Goal: Task Accomplishment & Management: Use online tool/utility

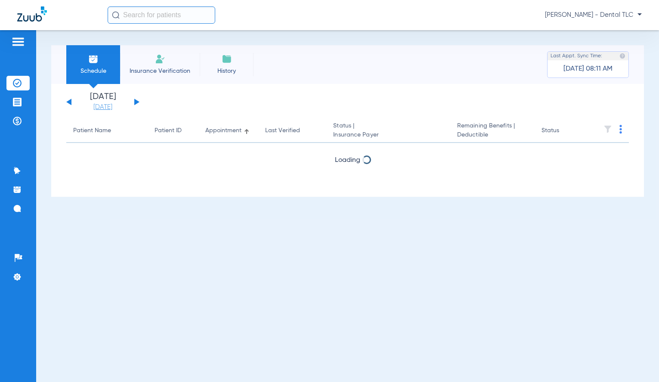
click at [110, 109] on link "[DATE]" at bounding box center [103, 107] width 52 height 9
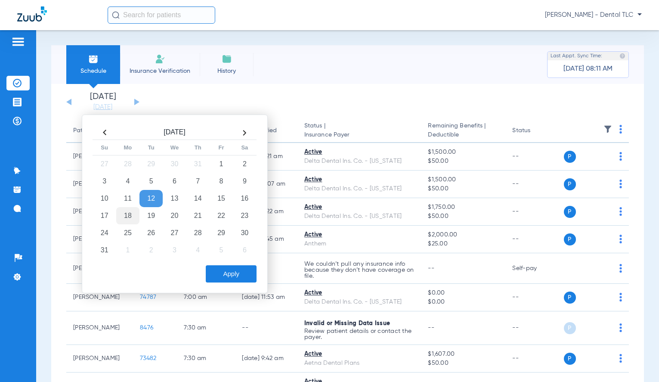
click at [130, 217] on td "18" at bounding box center [127, 215] width 23 height 17
click at [224, 273] on button "Apply" at bounding box center [231, 273] width 51 height 17
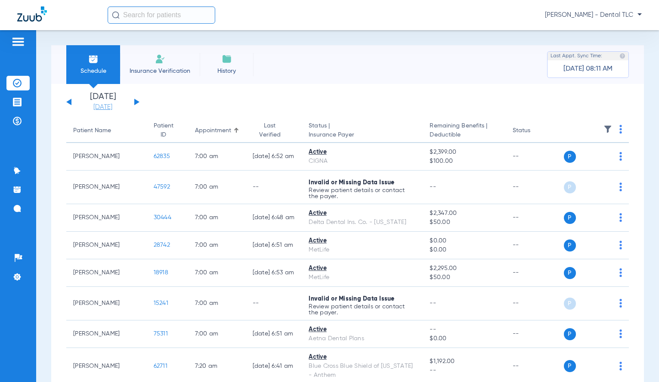
click at [117, 104] on link "[DATE]" at bounding box center [103, 107] width 52 height 9
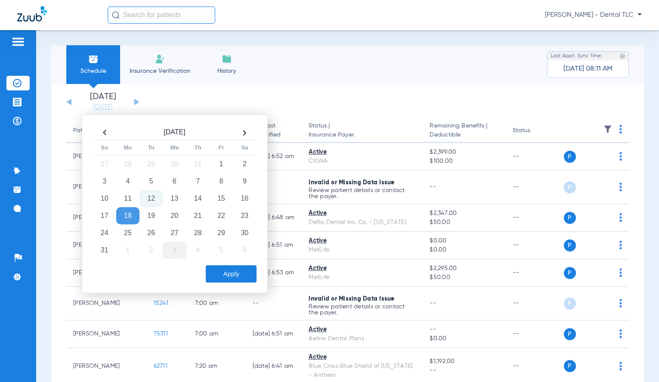
click at [170, 255] on td "3" at bounding box center [174, 250] width 23 height 17
click at [238, 276] on button "Apply" at bounding box center [231, 273] width 51 height 17
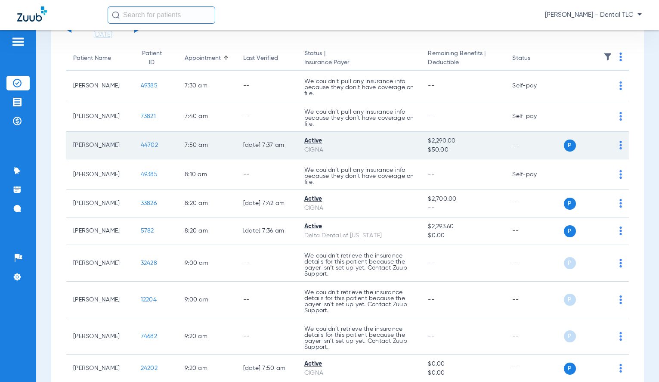
scroll to position [86, 0]
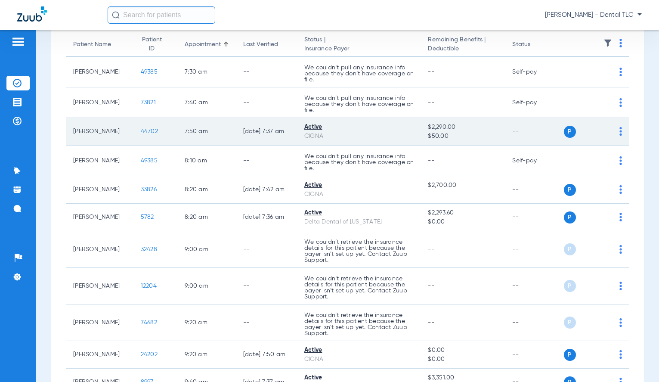
click at [142, 133] on span "44702" at bounding box center [149, 131] width 17 height 6
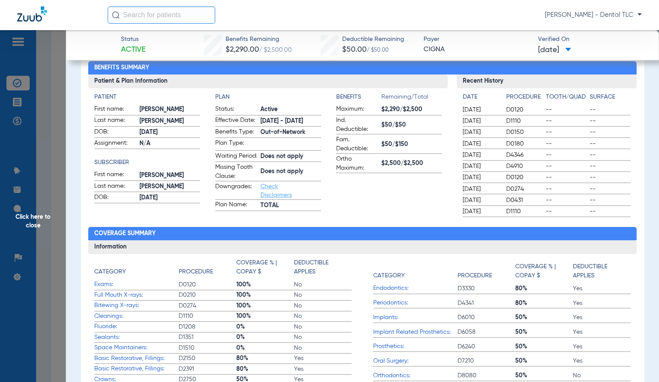
scroll to position [0, 0]
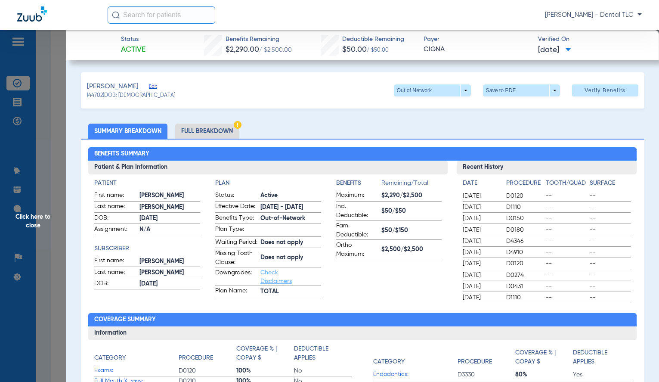
click at [199, 132] on li "Full Breakdown" at bounding box center [207, 131] width 64 height 15
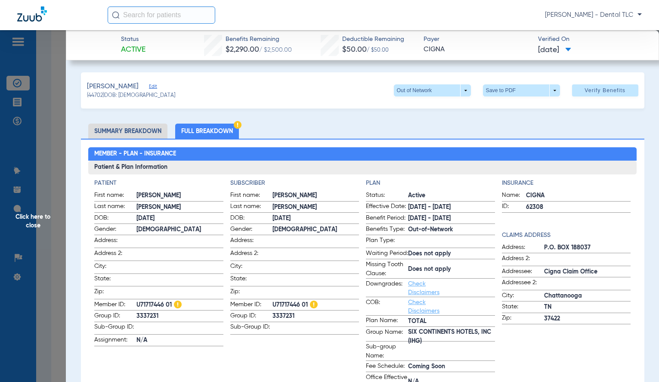
click at [25, 217] on span "Click here to close" at bounding box center [33, 221] width 66 height 382
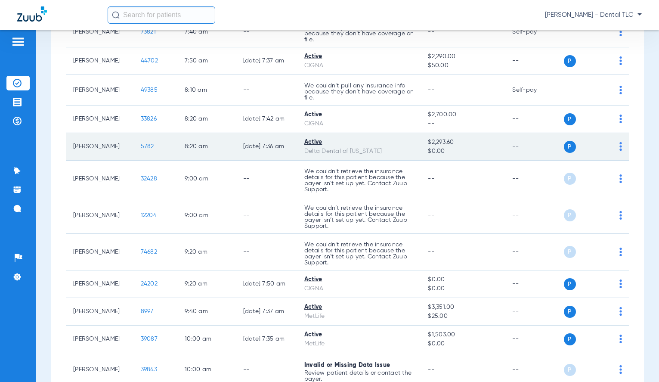
scroll to position [172, 0]
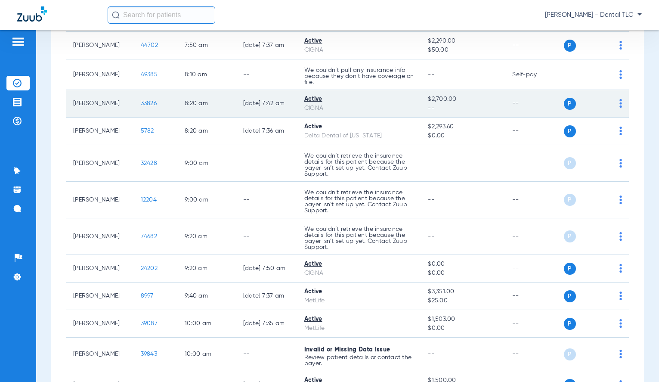
click at [141, 102] on span "33826" at bounding box center [149, 103] width 16 height 6
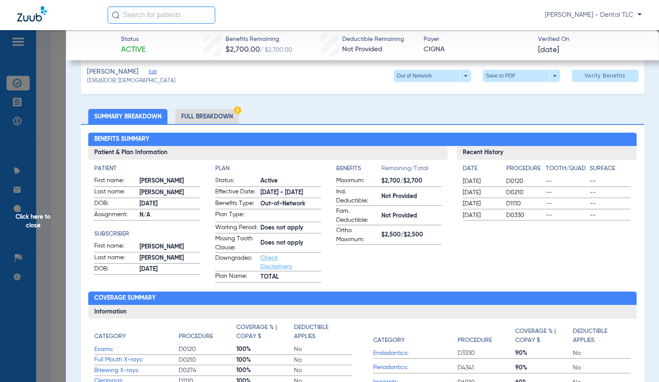
scroll to position [0, 0]
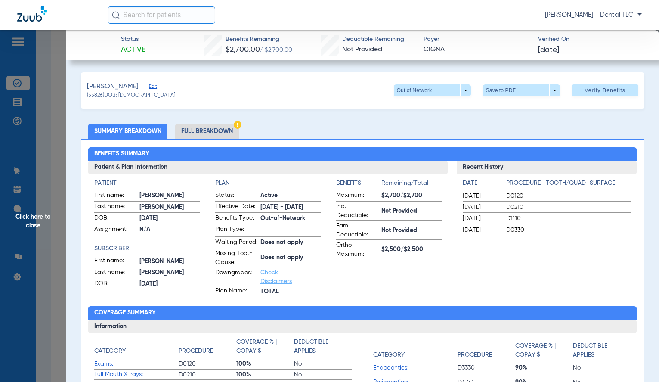
click at [218, 133] on li "Full Breakdown" at bounding box center [207, 131] width 64 height 15
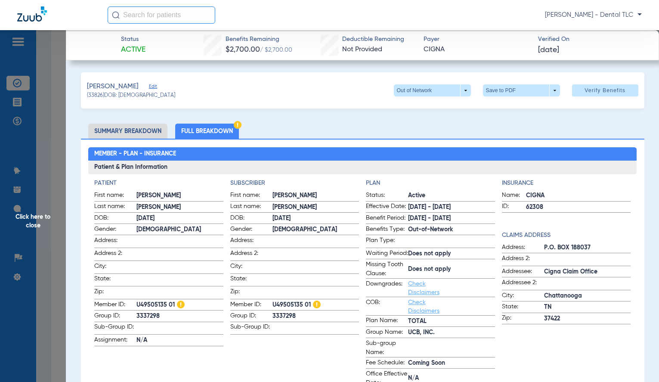
drag, startPoint x: 38, startPoint y: 223, endPoint x: 32, endPoint y: 222, distance: 6.5
click at [38, 223] on span "Click here to close" at bounding box center [33, 221] width 66 height 382
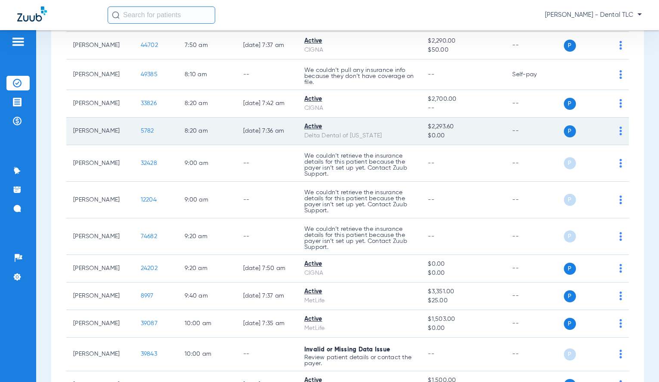
click at [141, 132] on span "5782" at bounding box center [147, 131] width 13 height 6
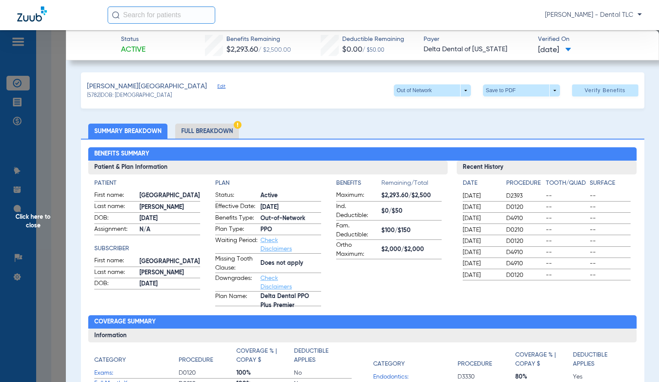
click at [205, 136] on li "Full Breakdown" at bounding box center [207, 131] width 64 height 15
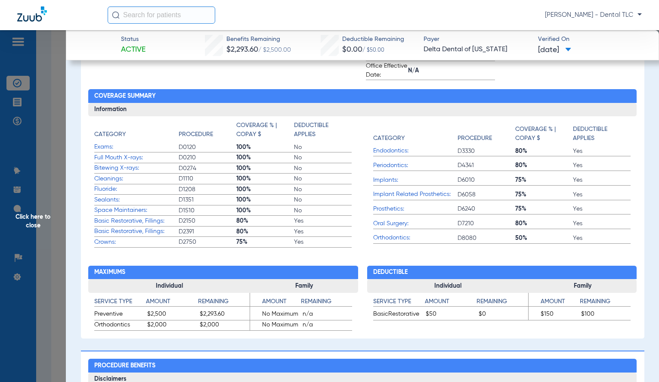
scroll to position [215, 0]
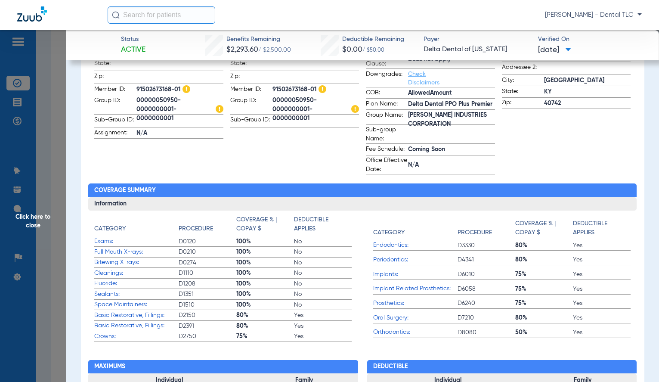
click at [29, 220] on span "Click here to close" at bounding box center [33, 221] width 66 height 382
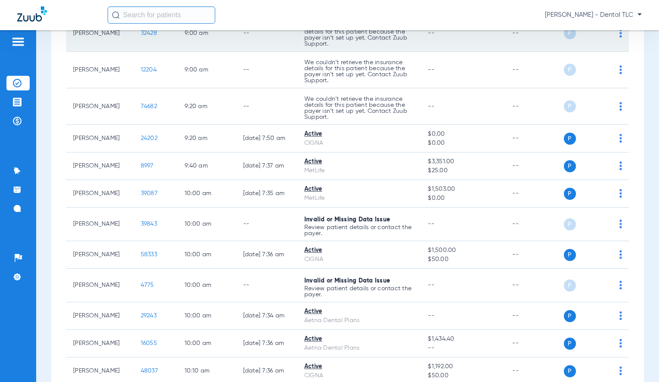
scroll to position [344, 0]
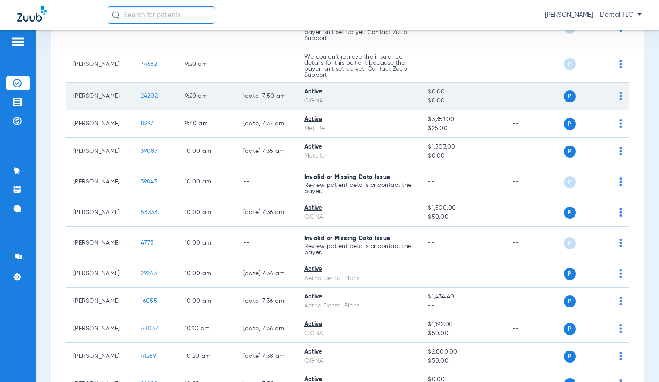
click at [141, 98] on span "24202" at bounding box center [149, 96] width 17 height 6
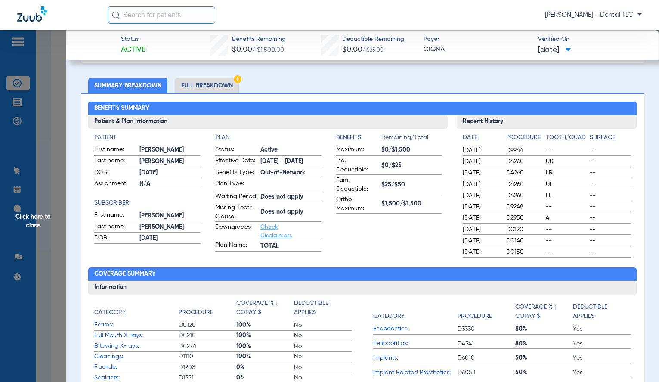
scroll to position [0, 0]
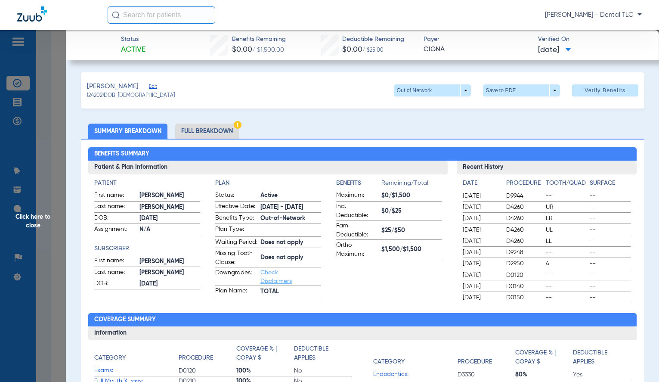
click at [213, 134] on li "Full Breakdown" at bounding box center [207, 131] width 64 height 15
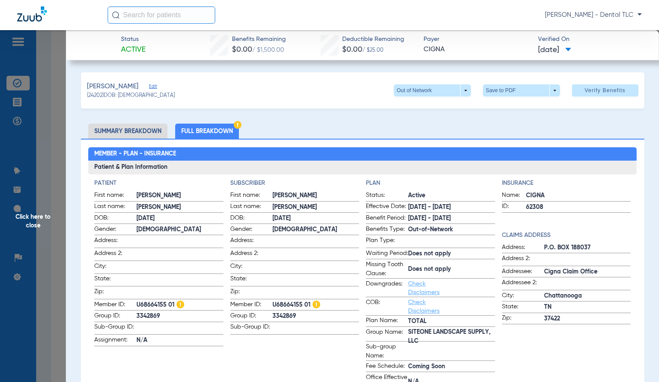
click at [37, 214] on span "Click here to close" at bounding box center [33, 221] width 66 height 382
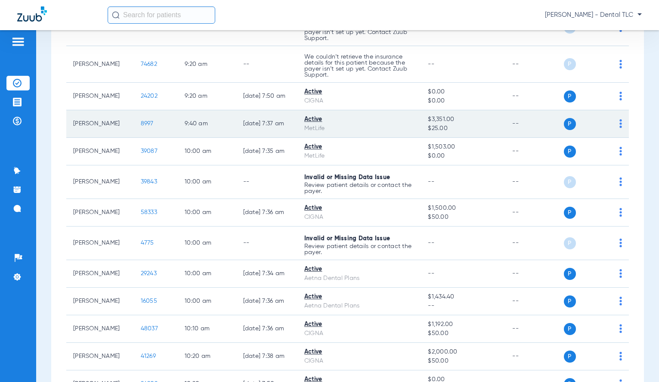
click at [138, 120] on td "8997" at bounding box center [156, 124] width 44 height 28
click at [143, 123] on span "8997" at bounding box center [147, 124] width 13 height 6
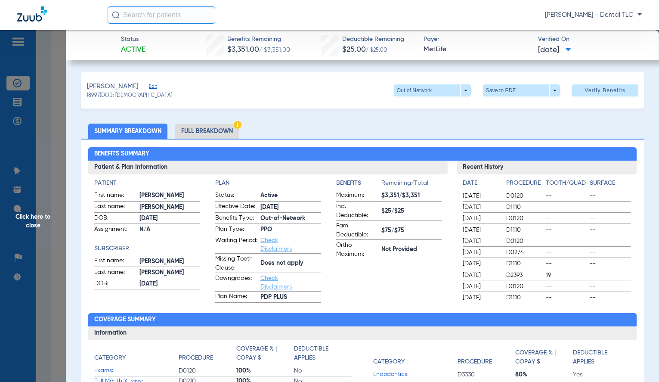
click at [213, 125] on li "Full Breakdown" at bounding box center [207, 131] width 64 height 15
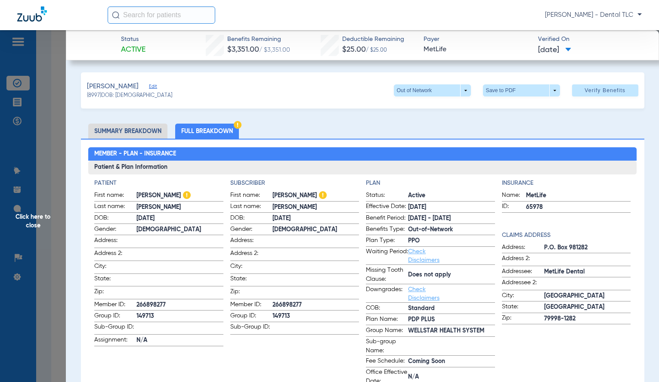
click at [36, 217] on span "Click here to close" at bounding box center [33, 221] width 66 height 382
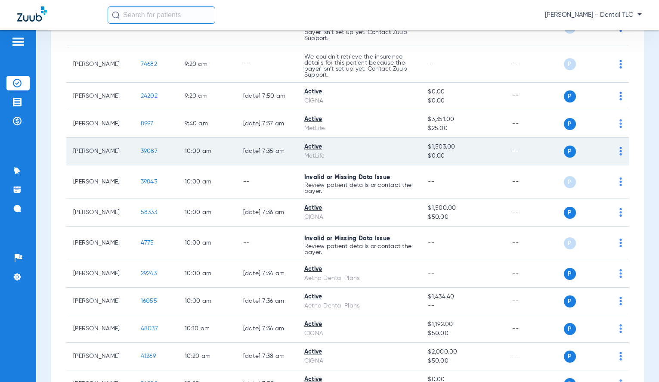
click at [142, 152] on span "39087" at bounding box center [149, 151] width 17 height 6
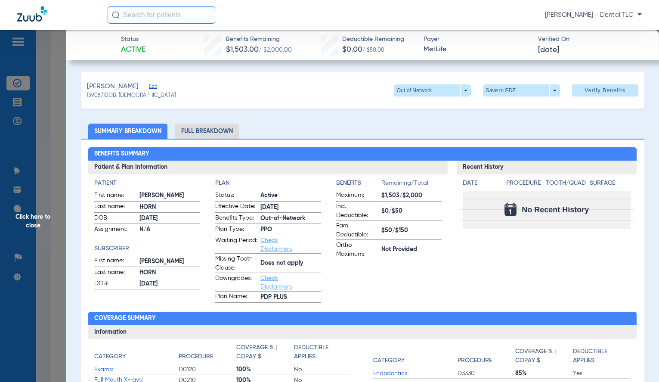
click at [208, 132] on li "Full Breakdown" at bounding box center [207, 131] width 64 height 15
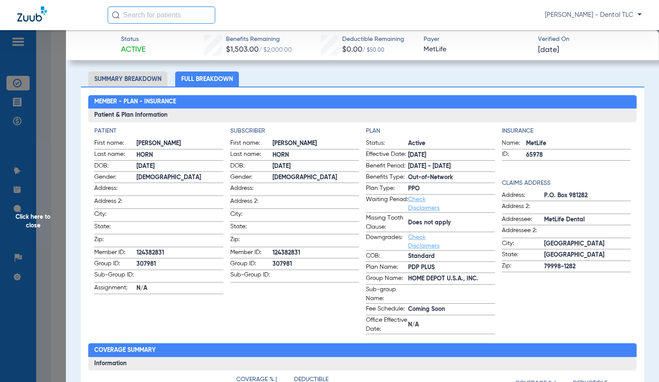
scroll to position [43, 0]
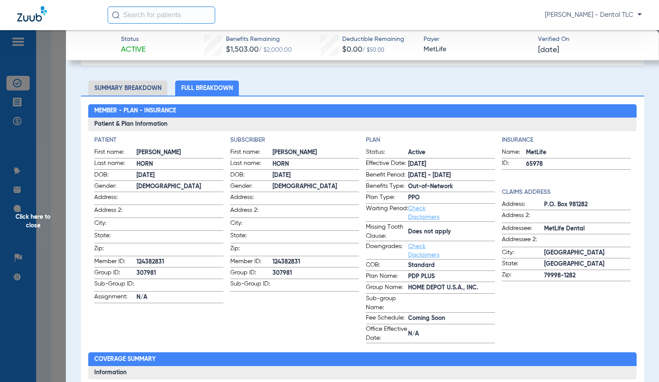
click at [122, 90] on li "Summary Breakdown" at bounding box center [127, 88] width 79 height 15
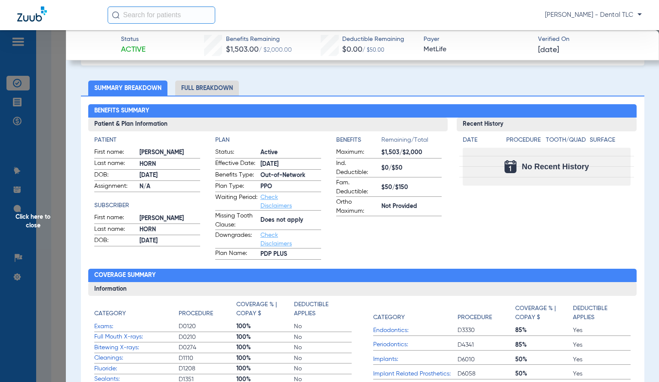
click at [42, 217] on span "Click here to close" at bounding box center [33, 221] width 66 height 382
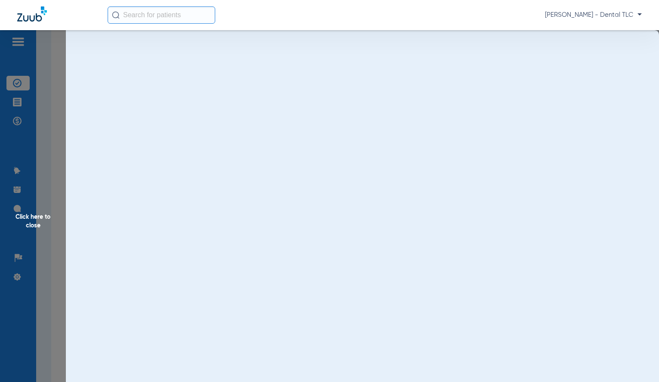
scroll to position [0, 0]
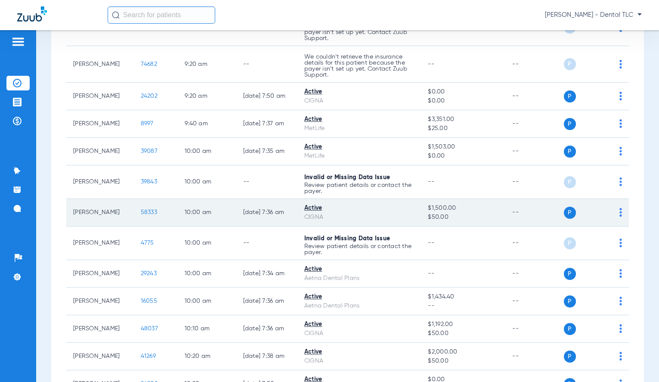
click at [141, 213] on span "58333" at bounding box center [149, 212] width 16 height 6
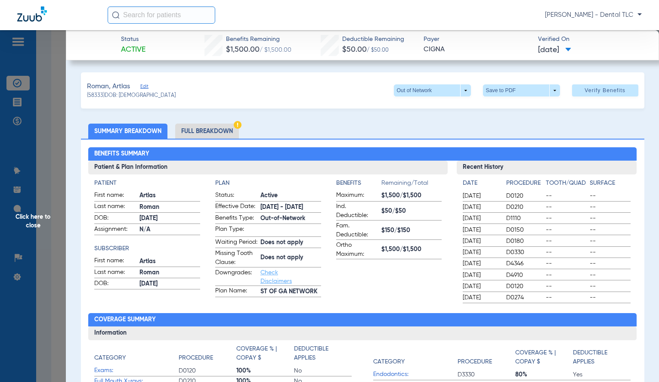
click at [201, 132] on li "Full Breakdown" at bounding box center [207, 131] width 64 height 15
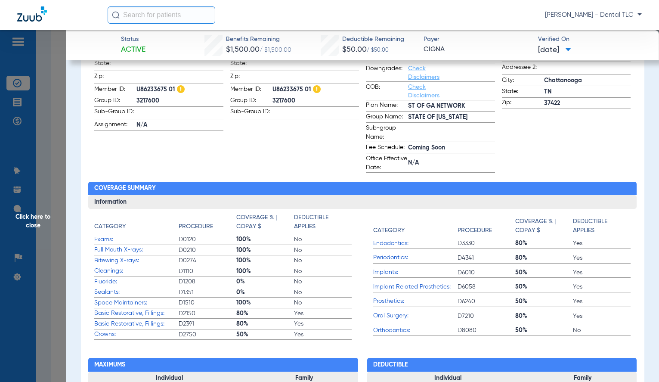
scroll to position [258, 0]
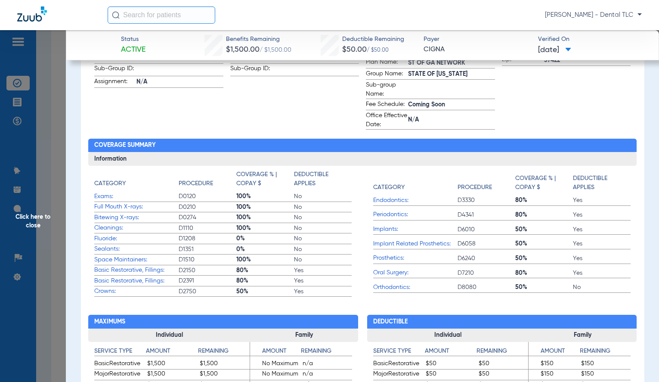
drag, startPoint x: 37, startPoint y: 220, endPoint x: 44, endPoint y: 219, distance: 6.9
click at [37, 220] on span "Click here to close" at bounding box center [33, 221] width 66 height 382
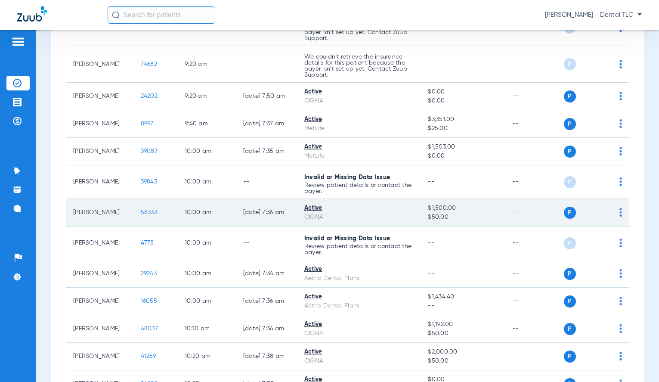
click at [143, 214] on span "58333" at bounding box center [149, 212] width 16 height 6
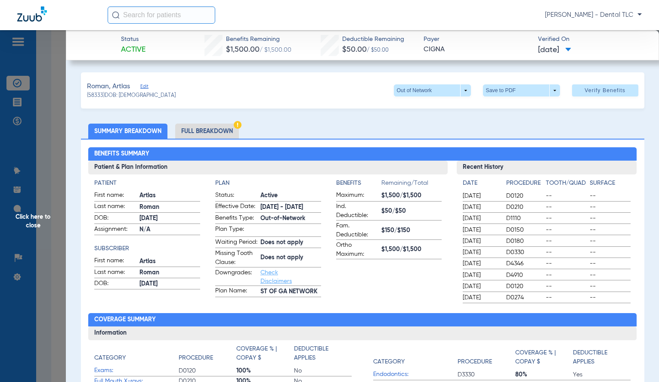
click at [42, 216] on span "Click here to close" at bounding box center [33, 221] width 66 height 382
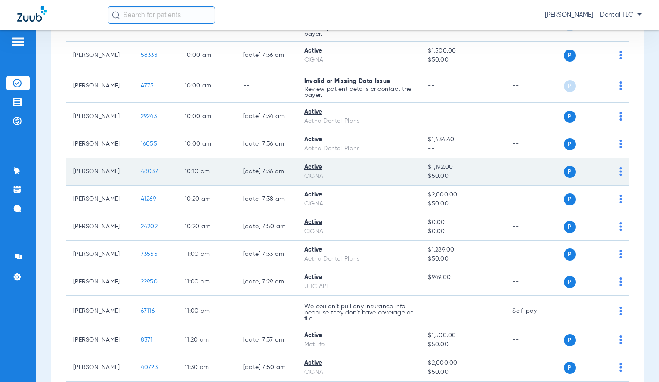
scroll to position [517, 0]
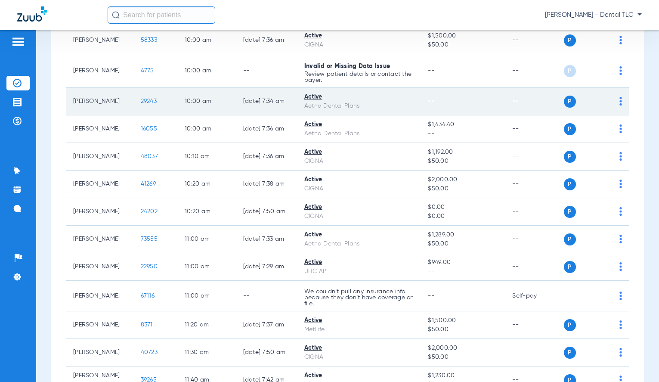
click at [141, 99] on span "29243" at bounding box center [149, 101] width 16 height 6
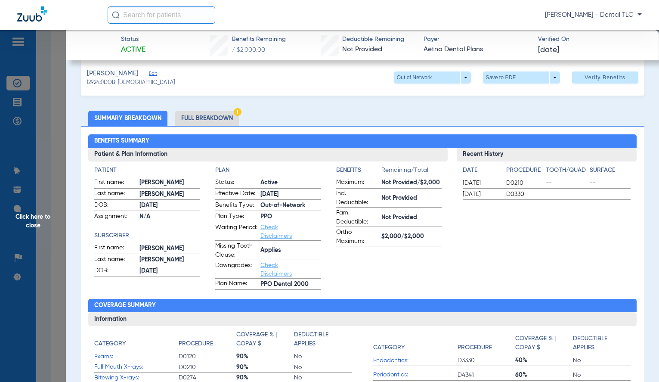
scroll to position [0, 0]
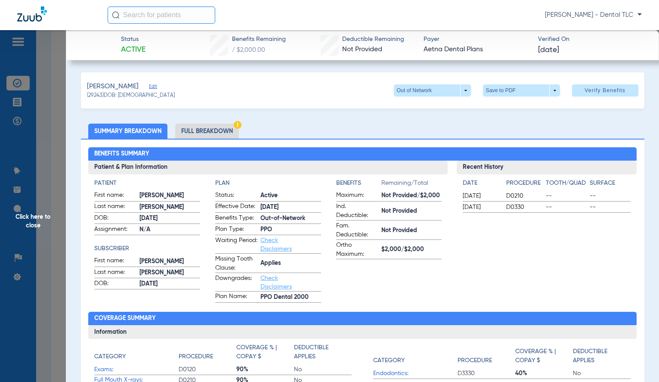
click at [215, 134] on li "Full Breakdown" at bounding box center [207, 131] width 64 height 15
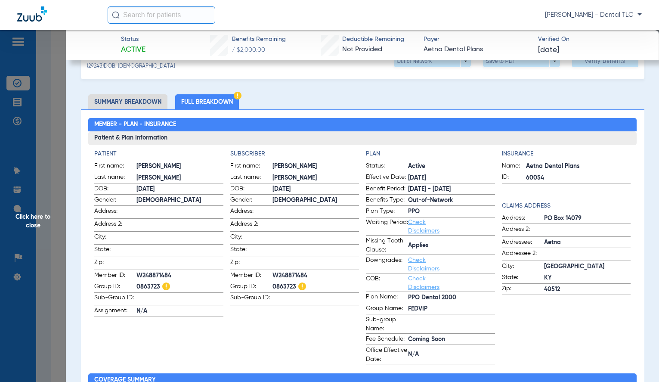
scroll to position [43, 0]
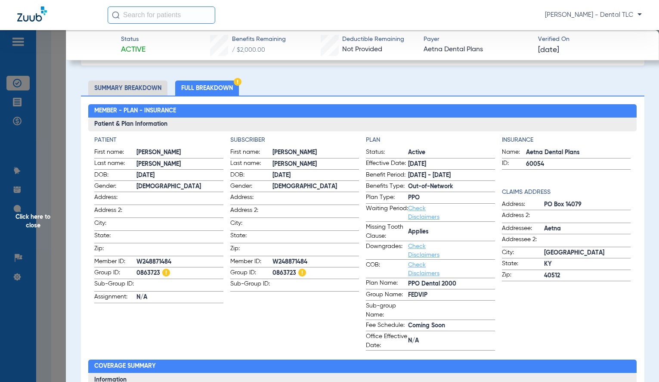
click at [34, 217] on span "Click here to close" at bounding box center [33, 221] width 66 height 382
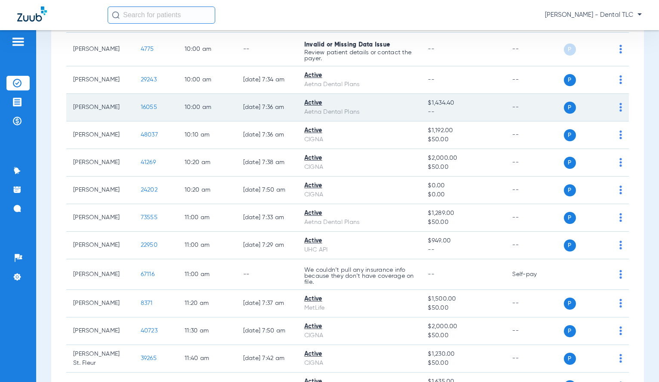
scroll to position [560, 0]
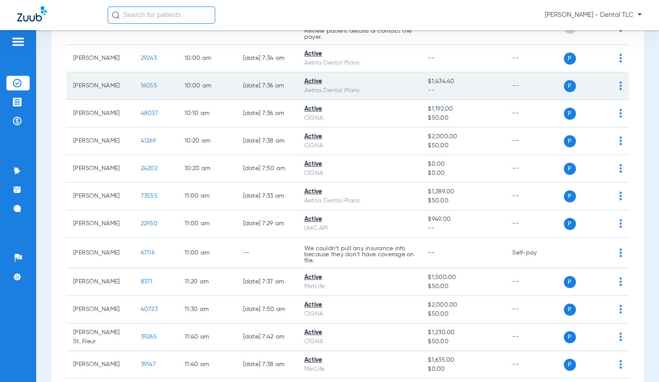
click at [141, 88] on span "16055" at bounding box center [149, 86] width 16 height 6
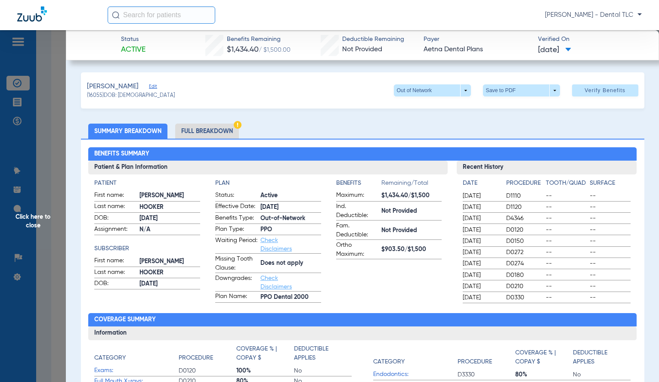
drag, startPoint x: 29, startPoint y: 215, endPoint x: 34, endPoint y: 223, distance: 9.3
click at [29, 215] on span "Click here to close" at bounding box center [33, 221] width 66 height 382
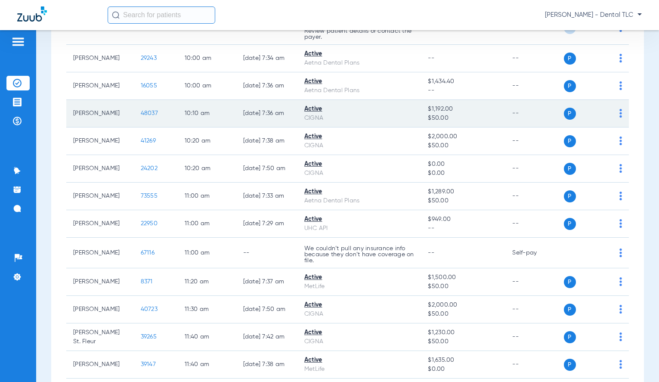
click at [141, 111] on span "48037" at bounding box center [149, 113] width 17 height 6
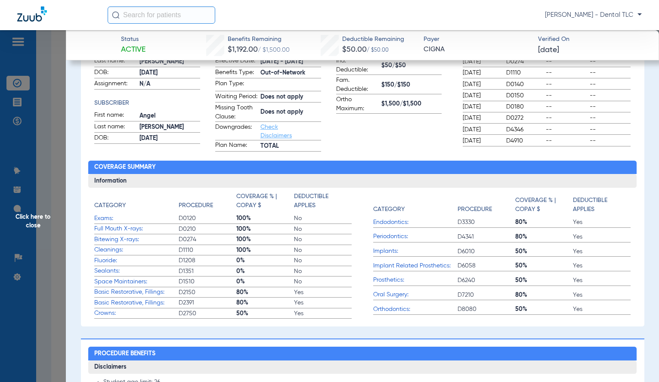
scroll to position [0, 0]
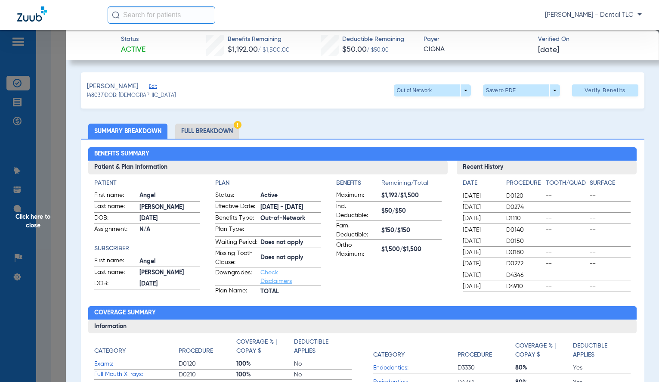
click at [185, 128] on li "Full Breakdown" at bounding box center [207, 131] width 64 height 15
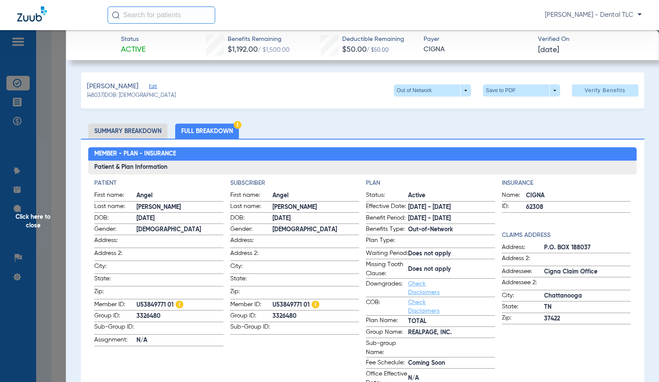
click at [35, 220] on span "Click here to close" at bounding box center [33, 221] width 66 height 382
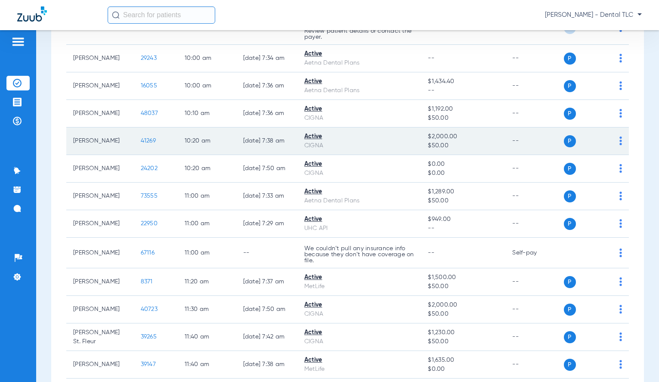
click at [141, 143] on span "41269" at bounding box center [148, 141] width 15 height 6
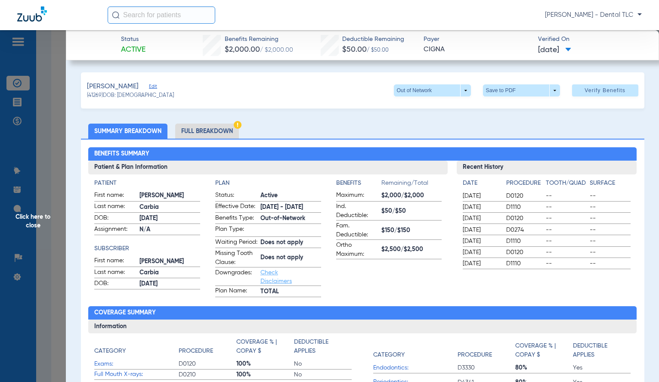
click at [206, 131] on li "Full Breakdown" at bounding box center [207, 131] width 64 height 15
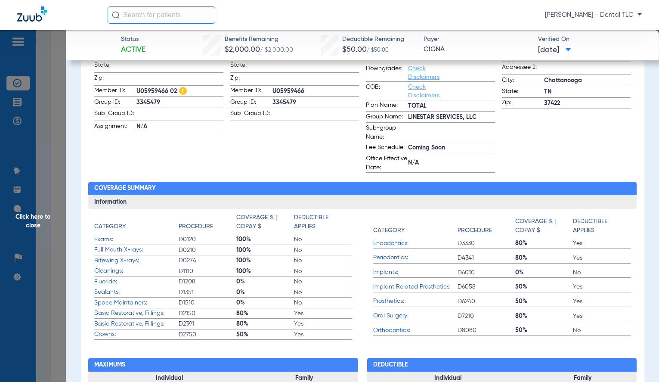
scroll to position [43, 0]
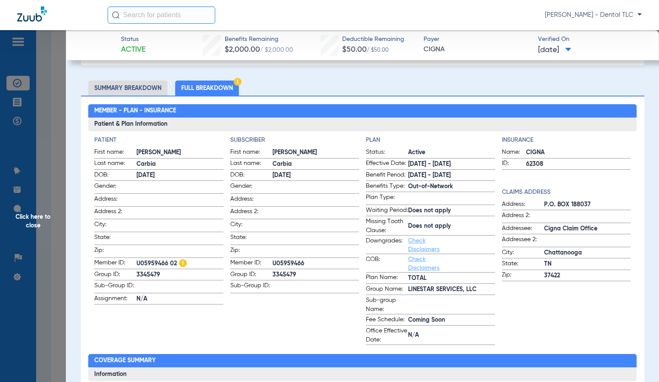
click at [31, 223] on span "Click here to close" at bounding box center [33, 221] width 66 height 382
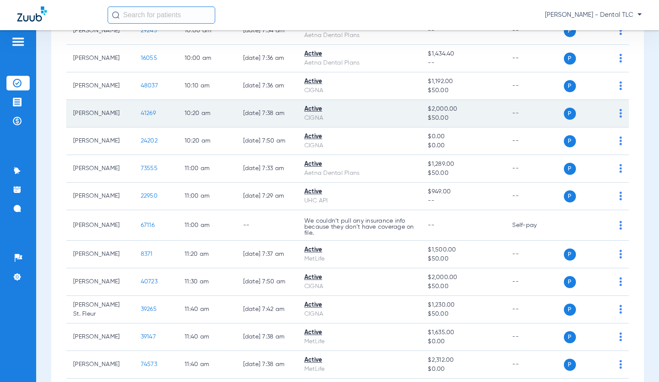
scroll to position [603, 0]
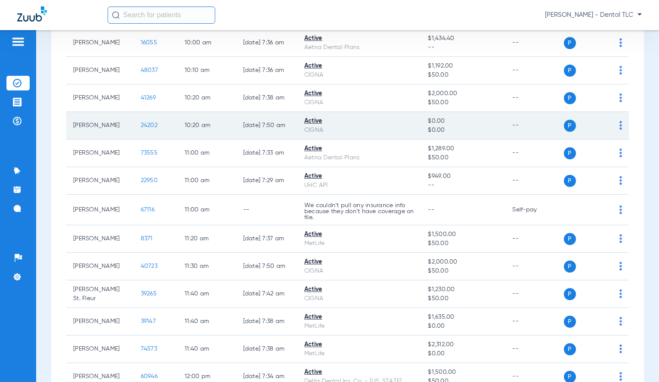
click at [141, 127] on span "24202" at bounding box center [149, 125] width 17 height 6
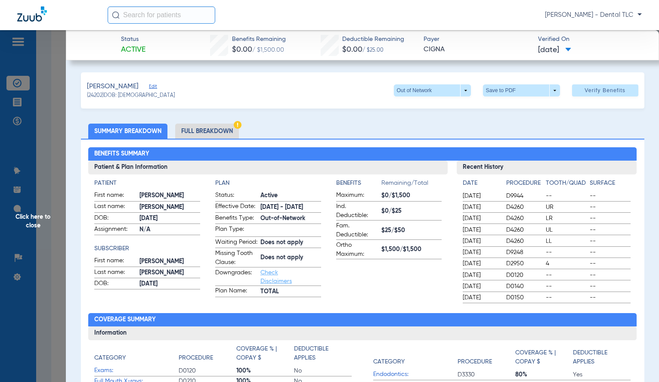
click at [36, 222] on span "Click here to close" at bounding box center [33, 221] width 66 height 382
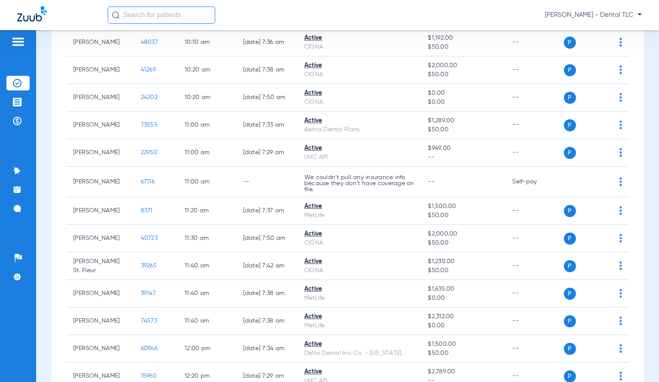
scroll to position [646, 0]
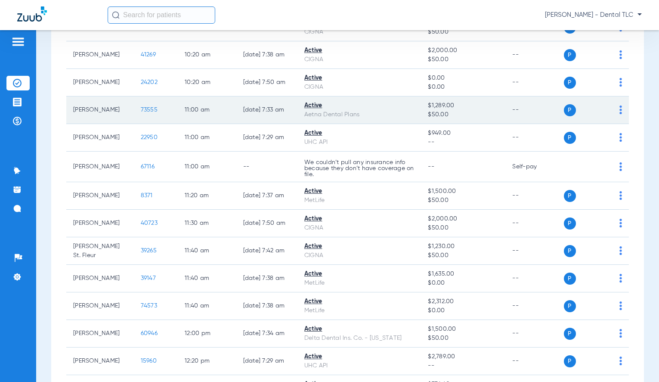
click at [141, 108] on span "73555" at bounding box center [149, 110] width 17 height 6
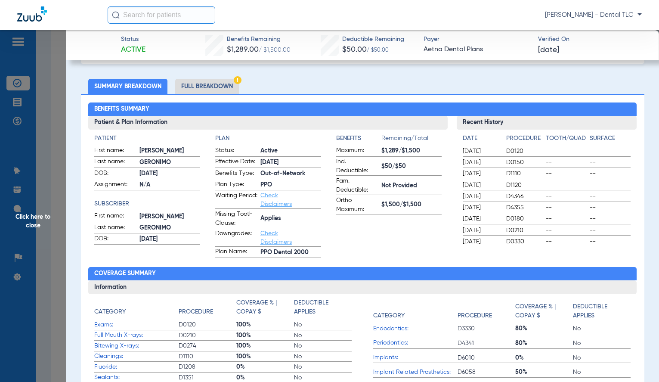
scroll to position [43, 0]
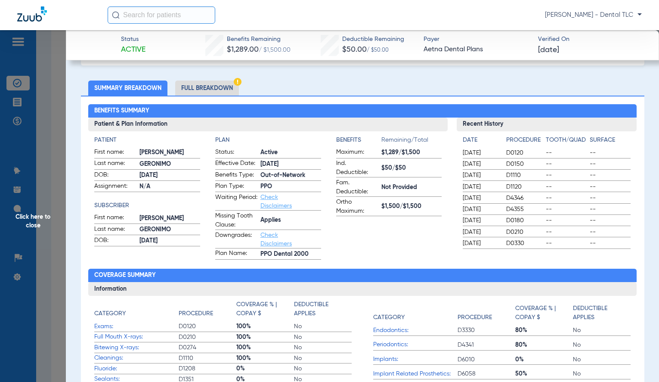
click at [205, 89] on li "Full Breakdown" at bounding box center [207, 88] width 64 height 15
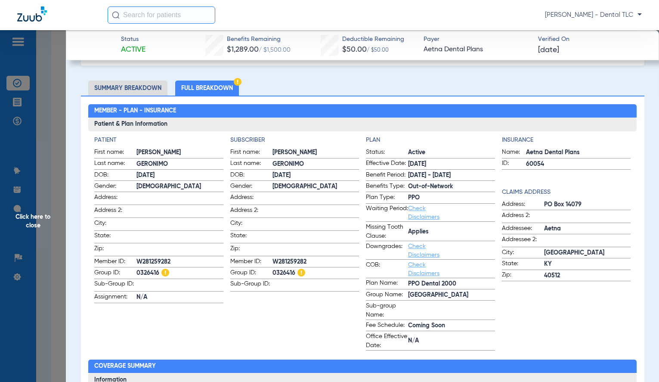
click at [43, 220] on span "Click here to close" at bounding box center [33, 221] width 66 height 382
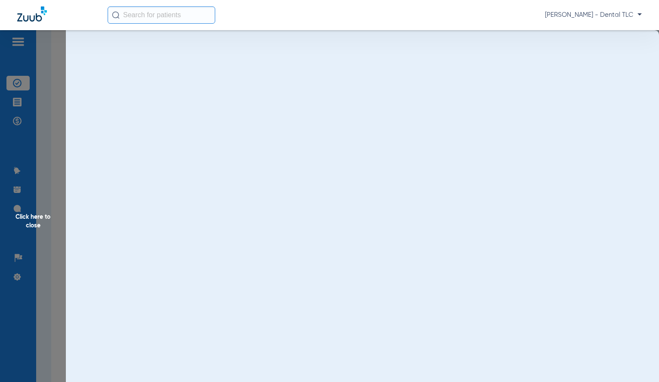
scroll to position [0, 0]
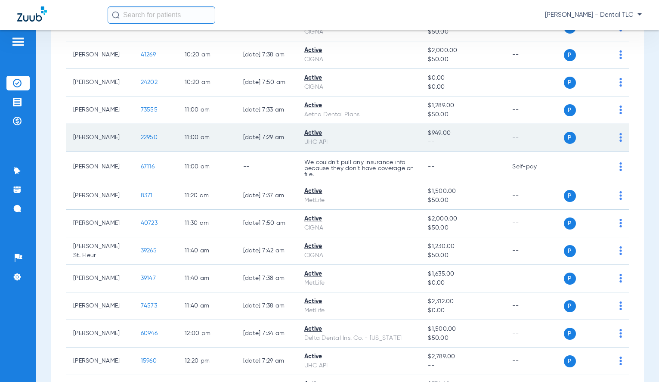
click at [141, 136] on span "22950" at bounding box center [149, 137] width 17 height 6
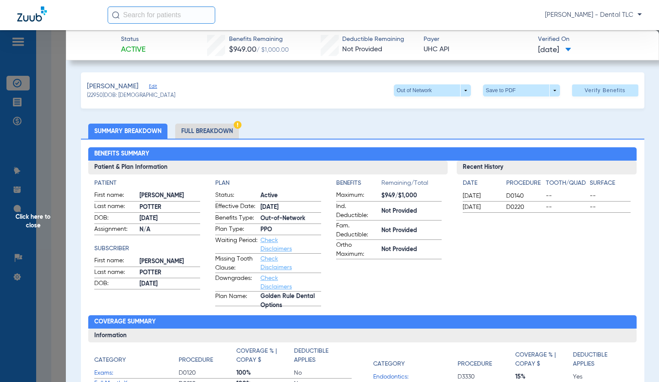
click at [42, 226] on span "Click here to close" at bounding box center [33, 221] width 66 height 382
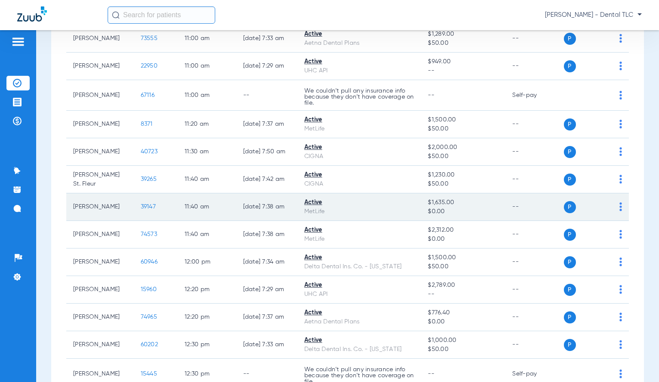
scroll to position [732, 0]
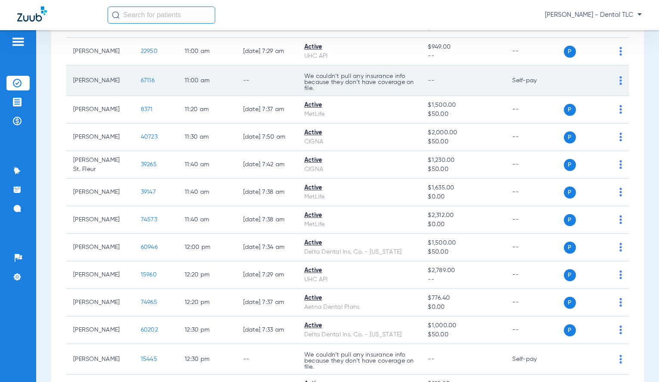
click at [141, 83] on span "67116" at bounding box center [148, 80] width 14 height 6
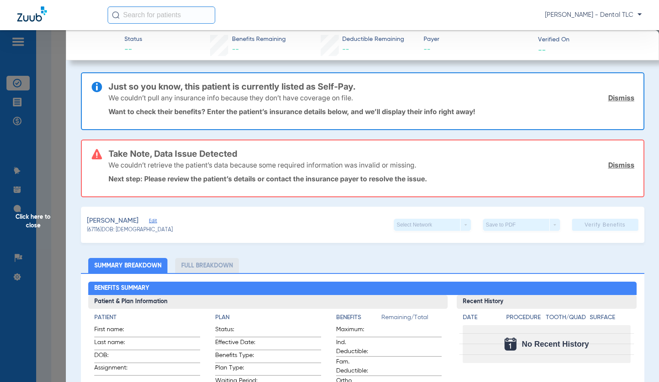
click at [31, 217] on span "Click here to close" at bounding box center [33, 221] width 66 height 382
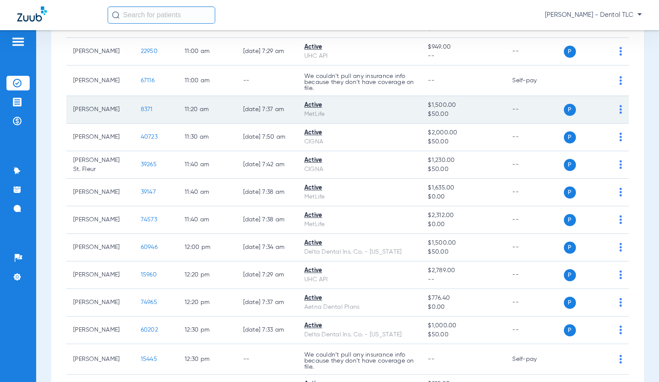
click at [141, 111] on span "8371" at bounding box center [147, 109] width 12 height 6
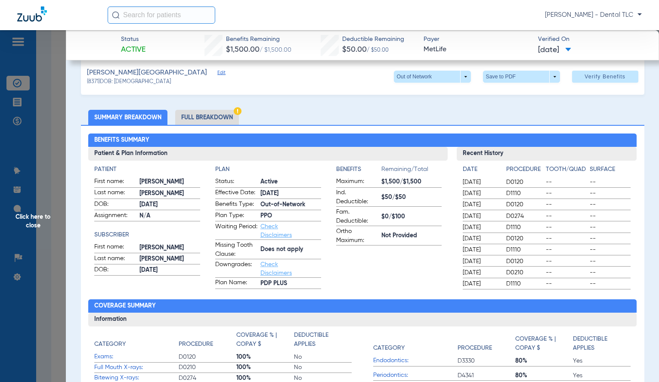
scroll to position [0, 0]
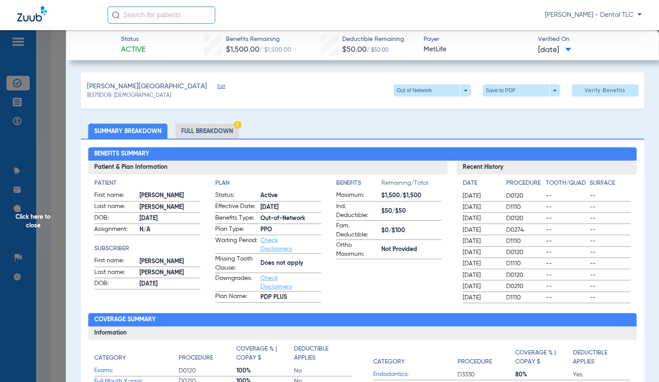
click at [197, 130] on li "Full Breakdown" at bounding box center [207, 131] width 64 height 15
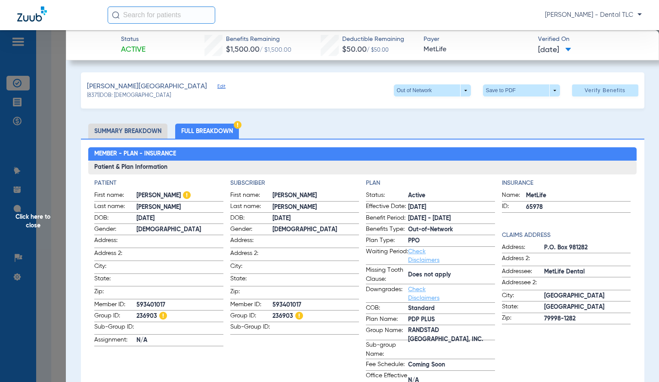
click at [37, 217] on span "Click here to close" at bounding box center [33, 221] width 66 height 382
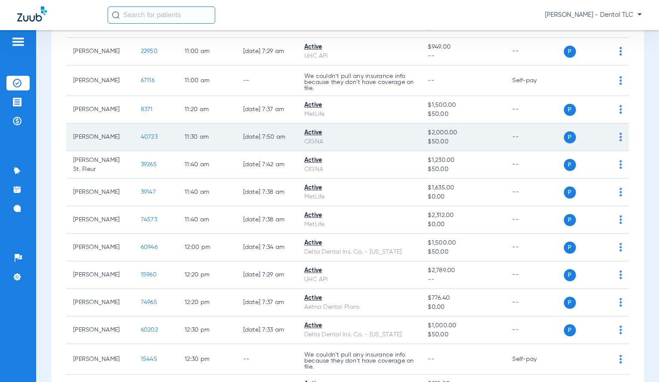
click at [141, 137] on span "40723" at bounding box center [149, 137] width 17 height 6
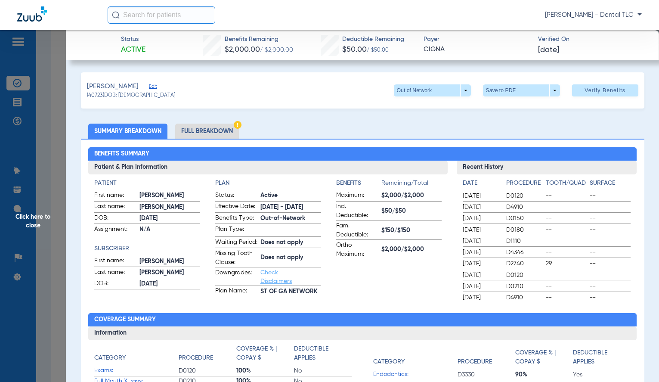
click at [202, 134] on li "Full Breakdown" at bounding box center [207, 131] width 64 height 15
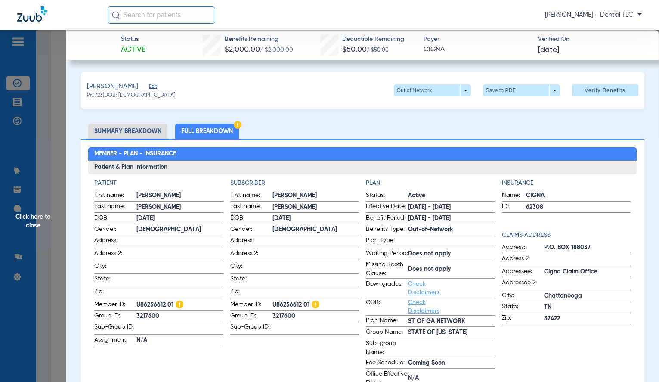
click at [31, 217] on span "Click here to close" at bounding box center [33, 221] width 66 height 382
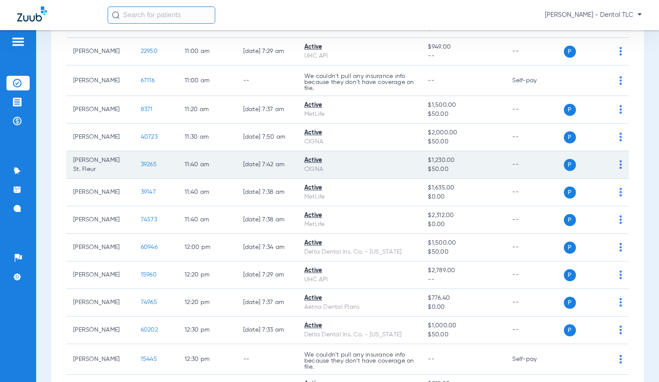
click at [141, 165] on span "39265" at bounding box center [149, 164] width 16 height 6
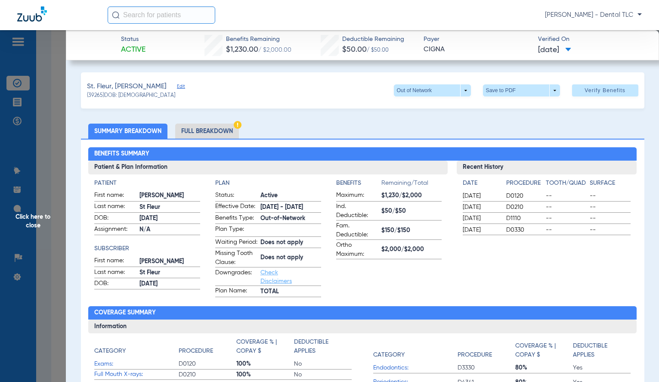
click at [208, 134] on li "Full Breakdown" at bounding box center [207, 131] width 64 height 15
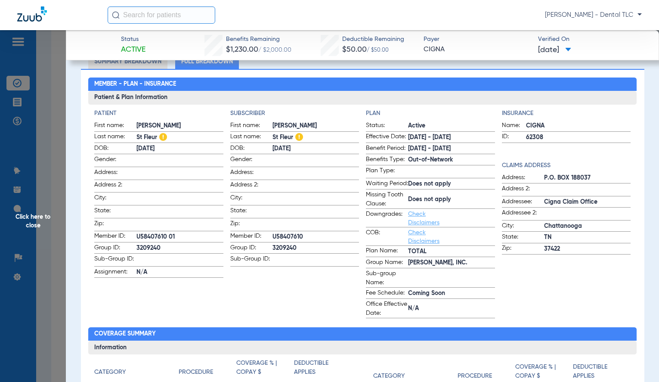
scroll to position [43, 0]
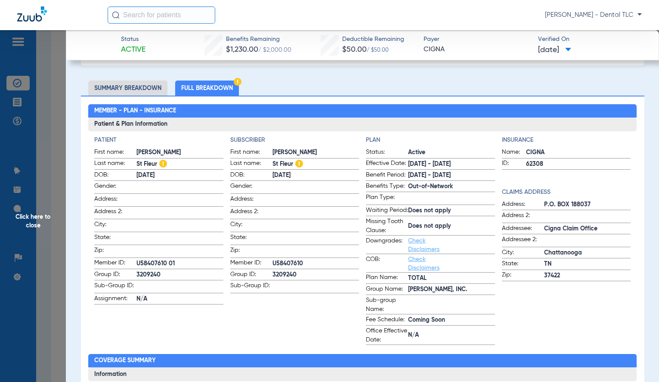
click at [47, 221] on span "Click here to close" at bounding box center [33, 221] width 66 height 382
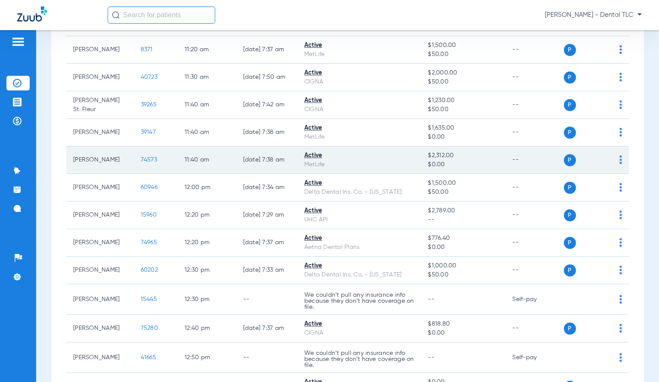
scroll to position [818, 0]
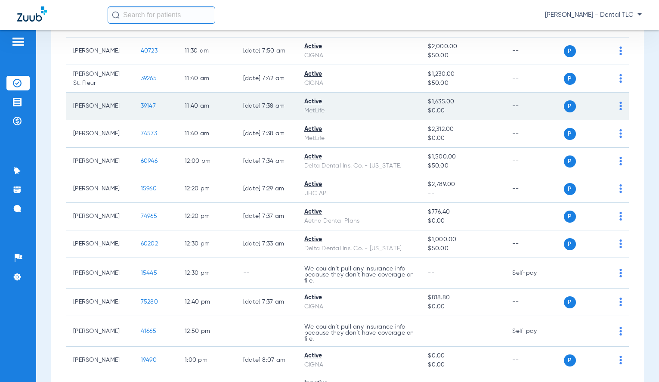
click at [141, 104] on span "39147" at bounding box center [148, 106] width 15 height 6
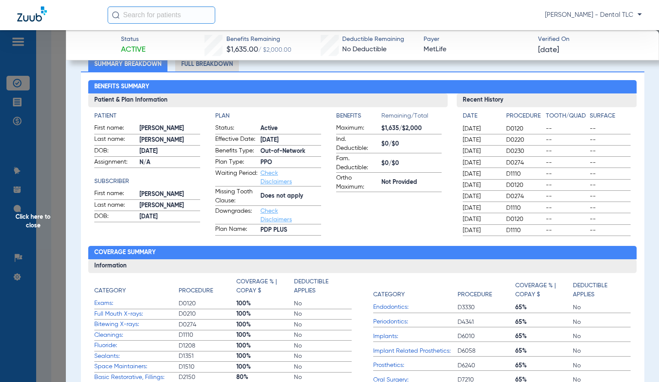
scroll to position [43, 0]
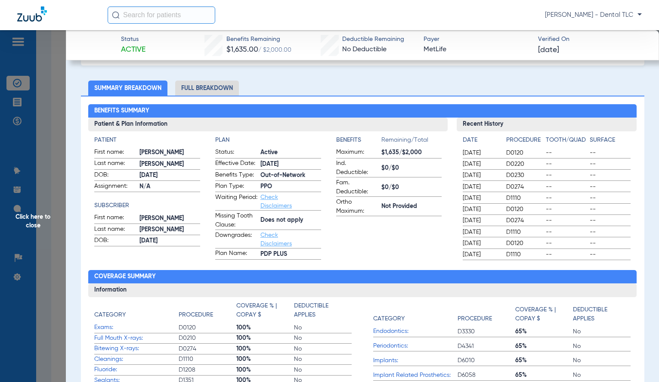
click at [199, 83] on li "Full Breakdown" at bounding box center [207, 88] width 64 height 15
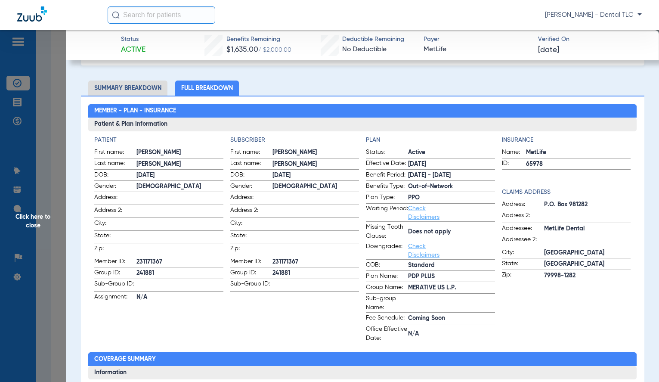
click at [33, 216] on span "Click here to close" at bounding box center [33, 221] width 66 height 382
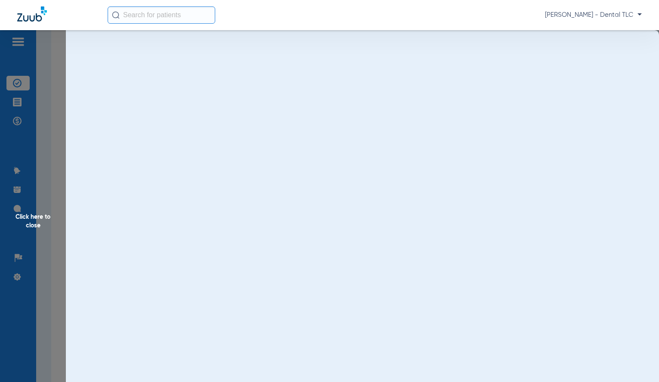
scroll to position [0, 0]
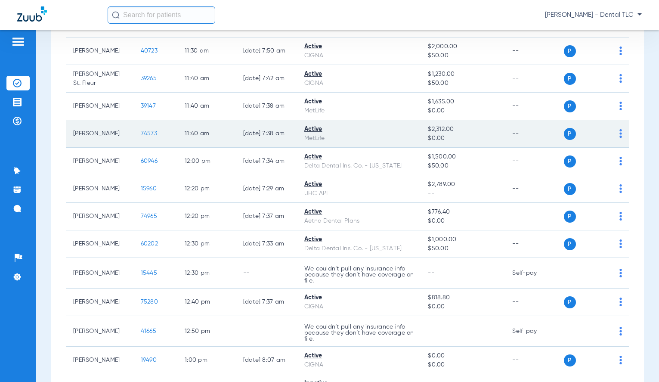
click at [142, 133] on span "74573" at bounding box center [149, 133] width 16 height 6
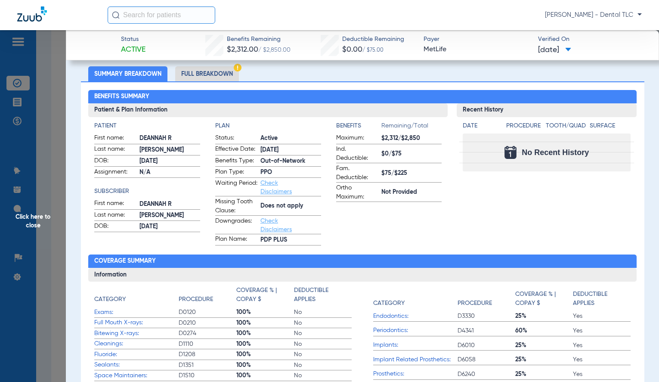
scroll to position [43, 0]
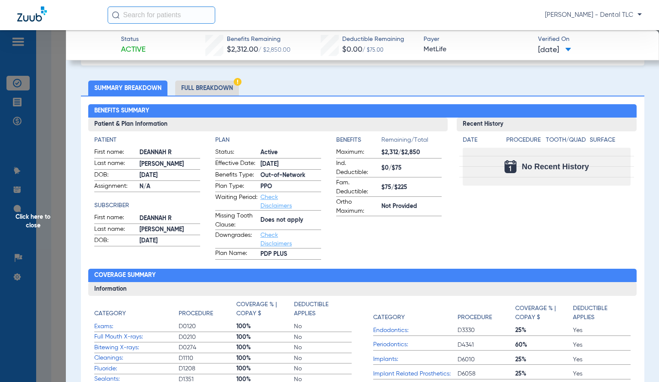
click at [220, 88] on li "Full Breakdown" at bounding box center [207, 88] width 64 height 15
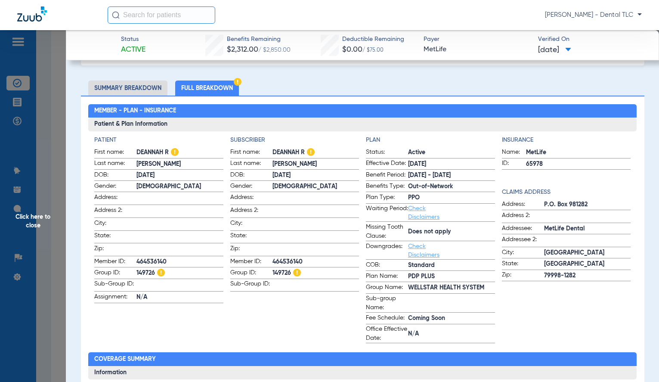
drag, startPoint x: 31, startPoint y: 222, endPoint x: 13, endPoint y: 226, distance: 17.7
click at [31, 222] on span "Click here to close" at bounding box center [33, 221] width 66 height 382
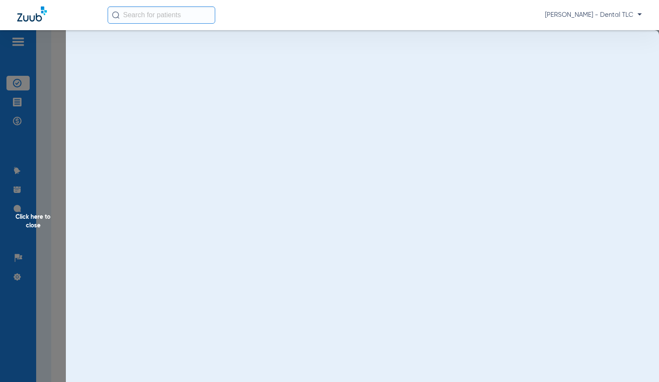
scroll to position [0, 0]
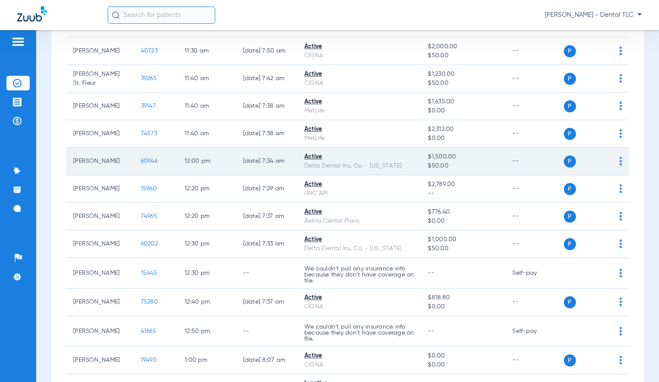
click at [143, 161] on span "60946" at bounding box center [149, 161] width 17 height 6
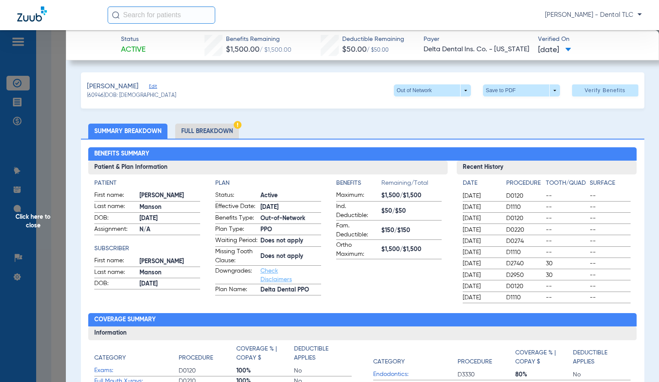
click at [203, 134] on li "Full Breakdown" at bounding box center [207, 131] width 64 height 15
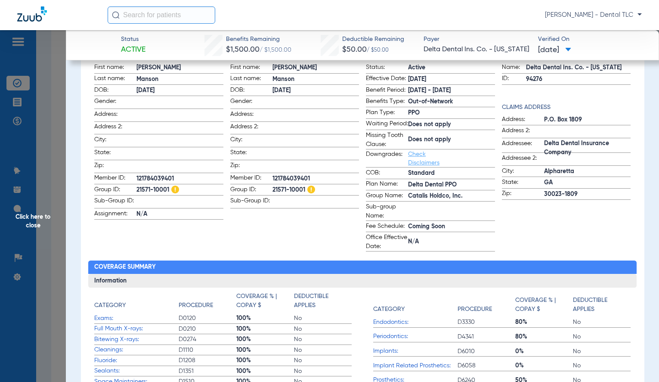
scroll to position [86, 0]
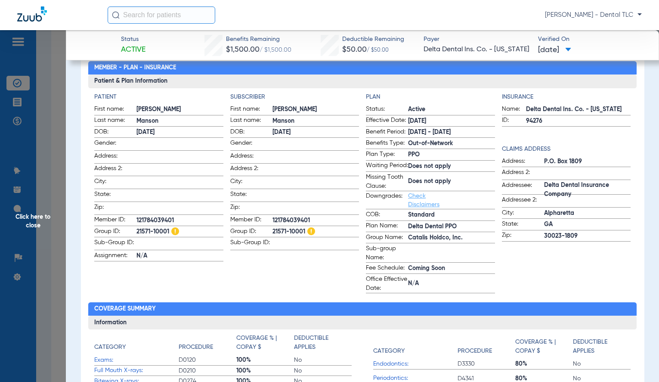
click at [43, 218] on span "Click here to close" at bounding box center [33, 221] width 66 height 382
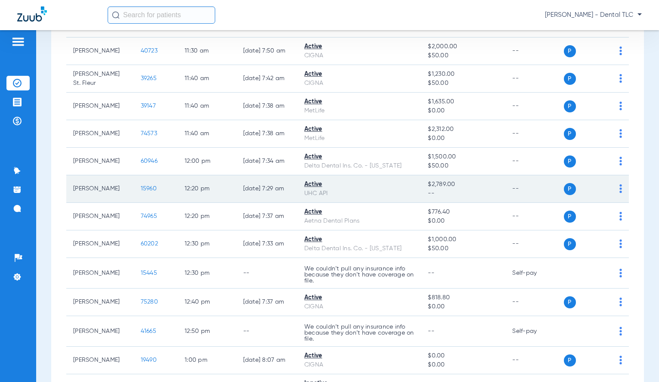
click at [141, 189] on span "15960" at bounding box center [149, 189] width 16 height 6
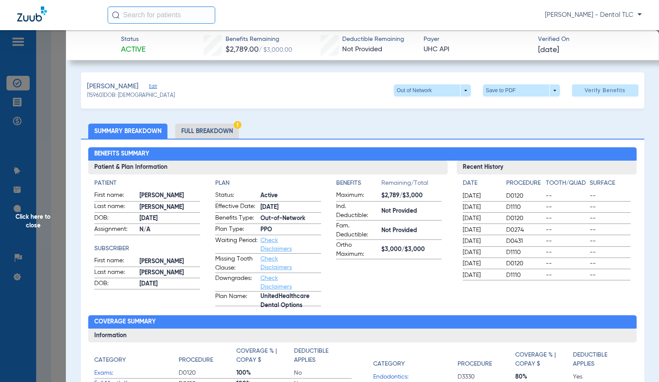
click at [226, 134] on li "Full Breakdown" at bounding box center [207, 131] width 64 height 15
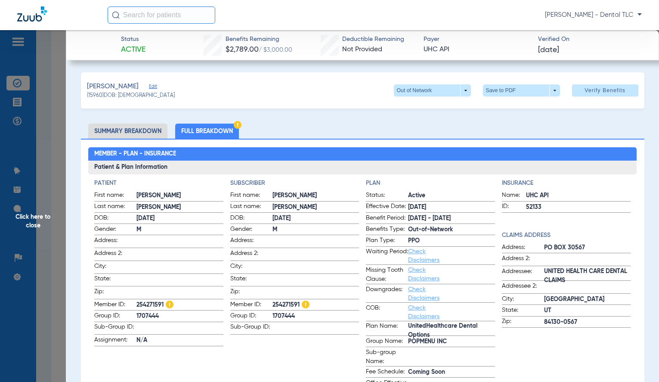
drag, startPoint x: 45, startPoint y: 220, endPoint x: 41, endPoint y: 224, distance: 5.8
click at [45, 220] on span "Click here to close" at bounding box center [33, 221] width 66 height 382
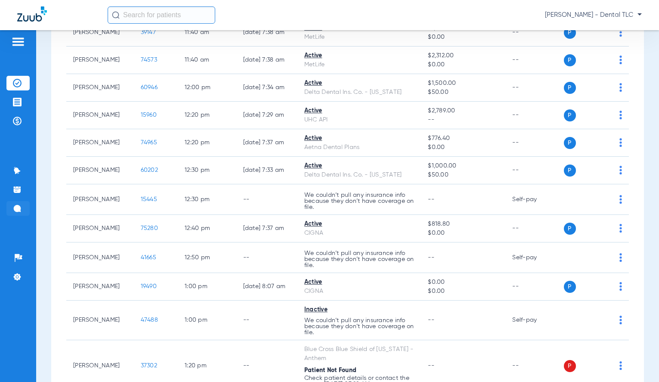
scroll to position [904, 0]
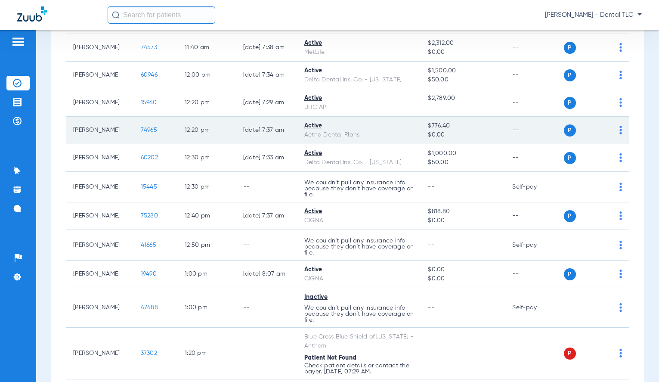
click at [141, 131] on span "74965" at bounding box center [149, 130] width 16 height 6
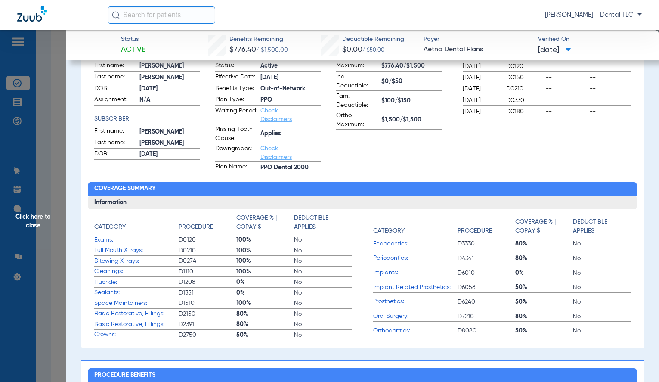
scroll to position [43, 0]
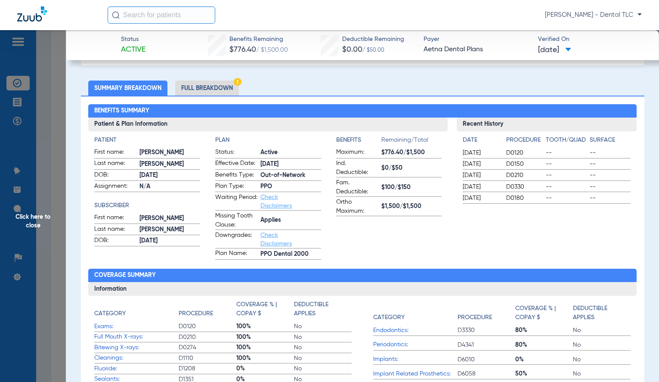
click at [213, 92] on li "Full Breakdown" at bounding box center [207, 88] width 64 height 15
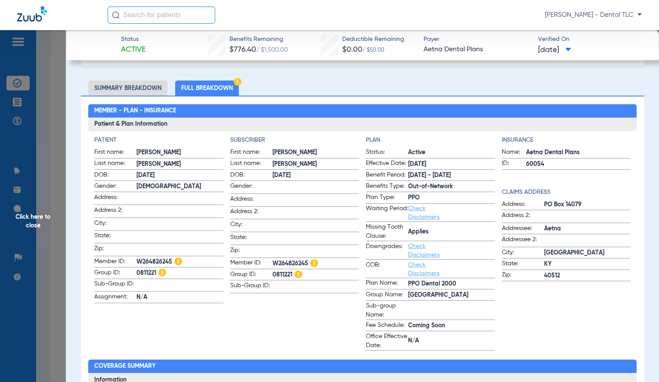
click at [22, 217] on span "Click here to close" at bounding box center [33, 221] width 66 height 382
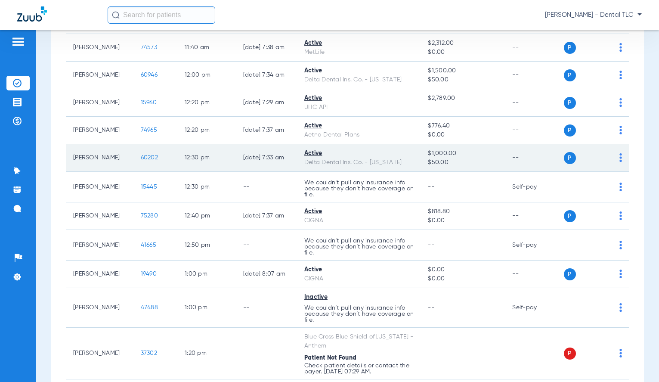
click at [141, 156] on span "60202" at bounding box center [149, 158] width 17 height 6
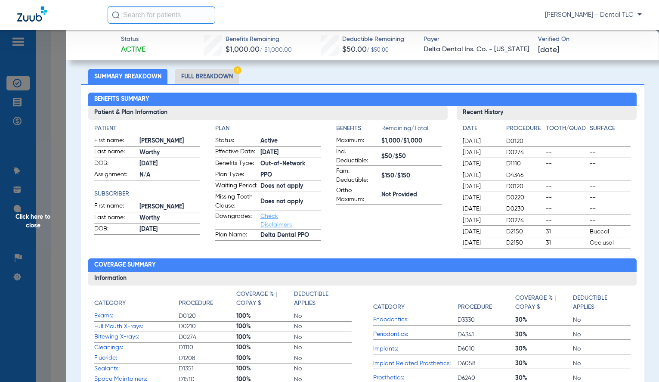
scroll to position [43, 0]
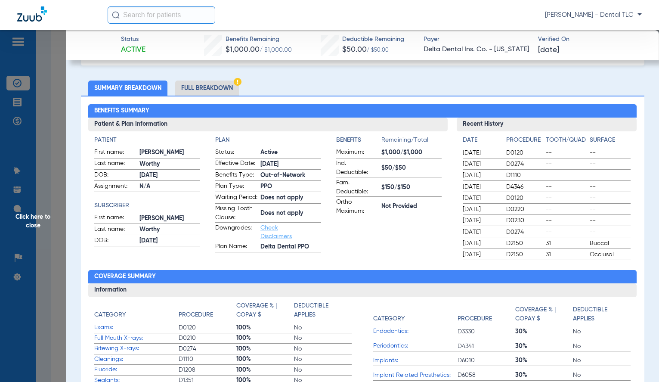
click at [199, 88] on li "Full Breakdown" at bounding box center [207, 88] width 64 height 15
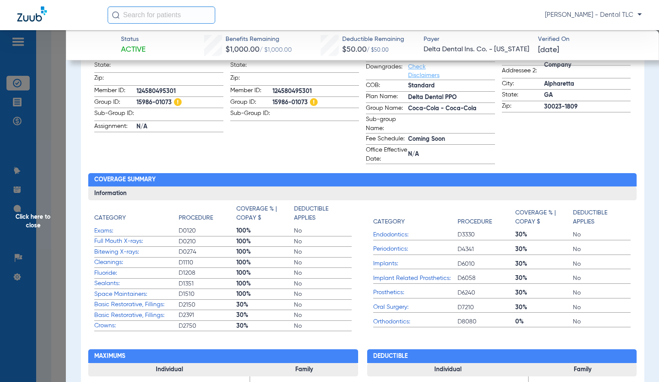
scroll to position [86, 0]
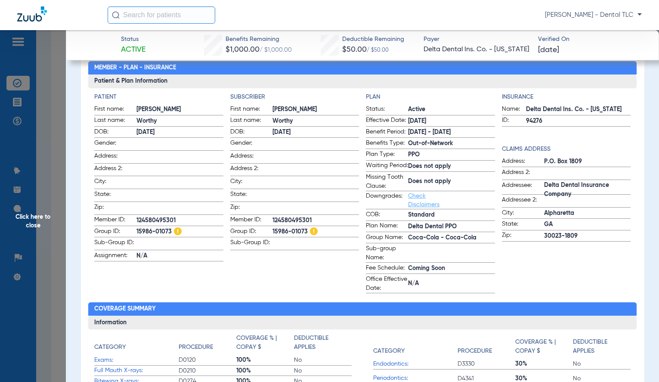
drag, startPoint x: 34, startPoint y: 219, endPoint x: 31, endPoint y: 224, distance: 6.2
click at [34, 219] on span "Click here to close" at bounding box center [33, 221] width 66 height 382
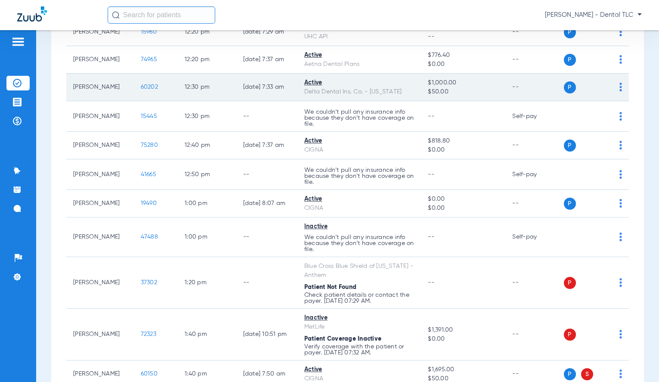
scroll to position [990, 0]
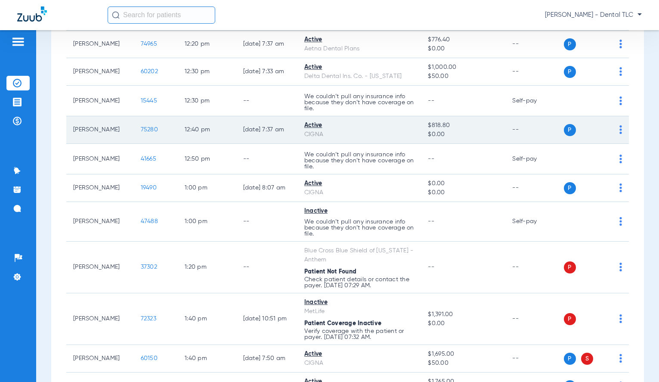
click at [141, 131] on span "75280" at bounding box center [149, 130] width 17 height 6
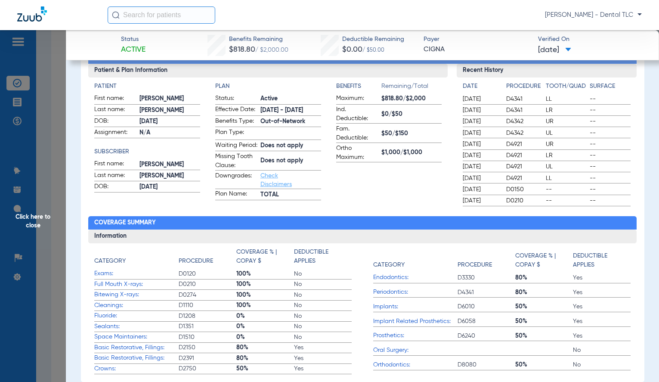
scroll to position [0, 0]
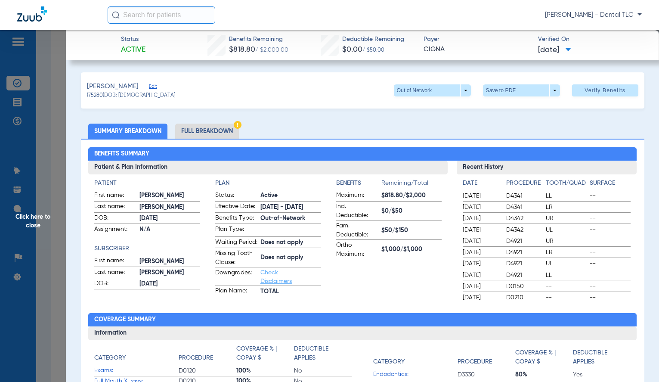
click at [206, 133] on li "Full Breakdown" at bounding box center [207, 131] width 64 height 15
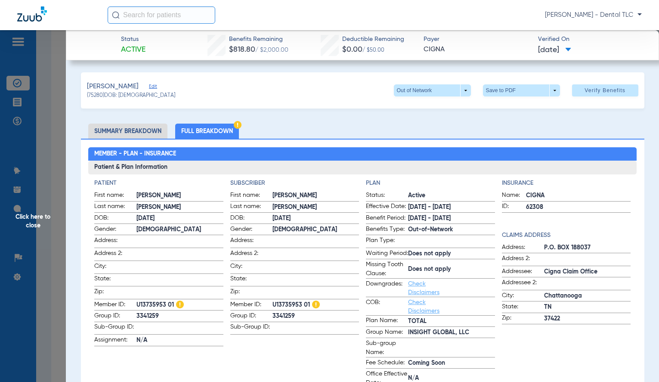
click at [126, 129] on li "Summary Breakdown" at bounding box center [127, 131] width 79 height 15
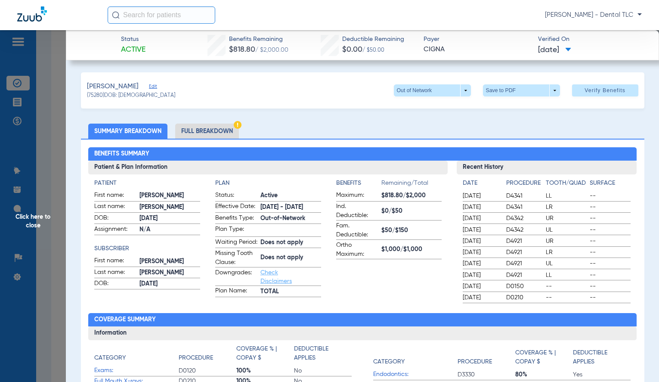
click at [37, 217] on span "Click here to close" at bounding box center [33, 221] width 66 height 382
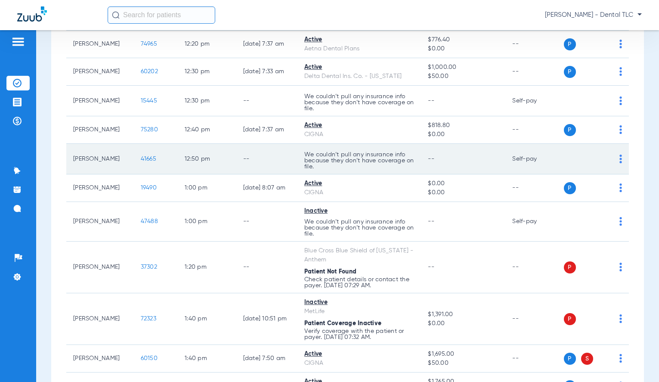
click at [141, 160] on span "41665" at bounding box center [148, 159] width 15 height 6
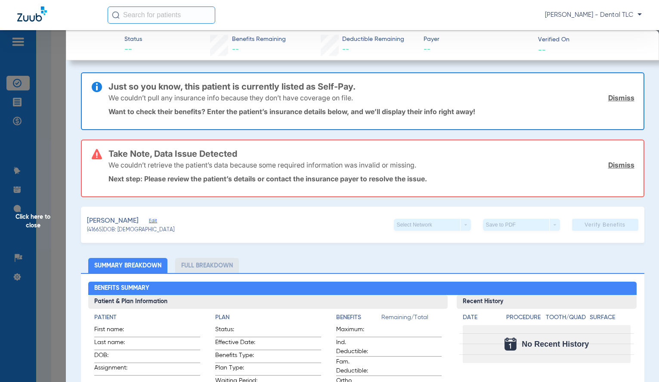
click at [27, 220] on span "Click here to close" at bounding box center [33, 221] width 66 height 382
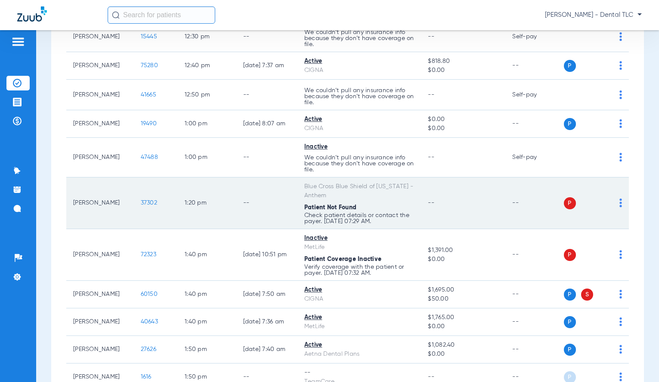
scroll to position [1076, 0]
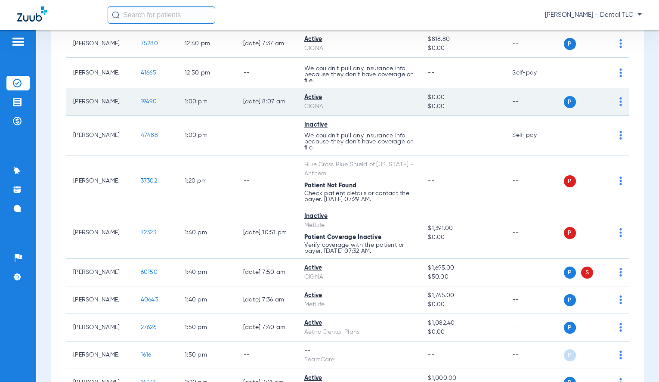
click at [141, 103] on span "19490" at bounding box center [149, 102] width 16 height 6
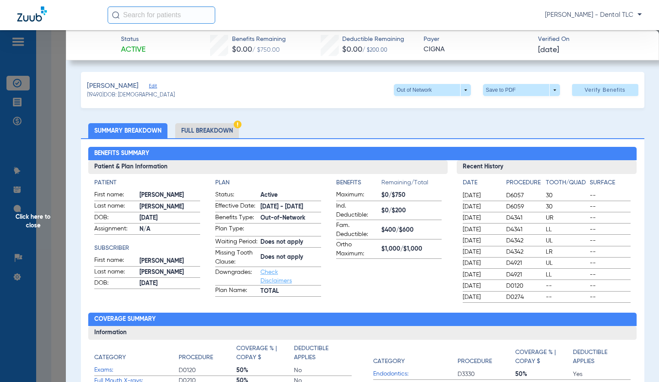
scroll to position [0, 0]
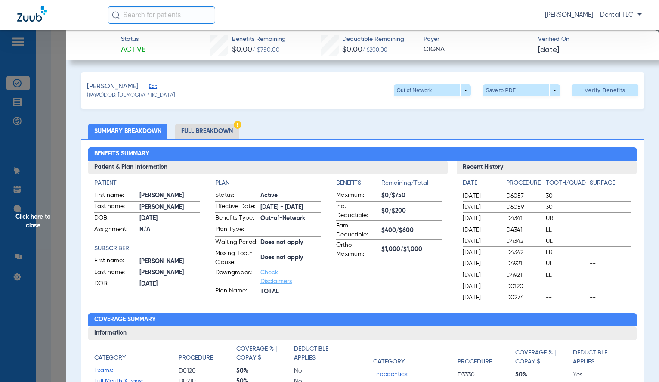
click at [209, 127] on li "Full Breakdown" at bounding box center [207, 131] width 64 height 15
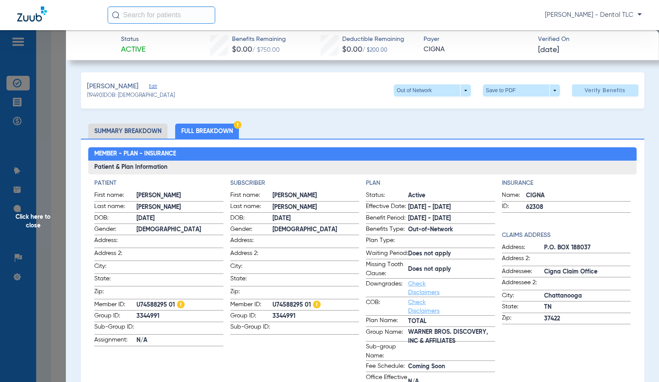
click at [29, 224] on span "Click here to close" at bounding box center [33, 221] width 66 height 382
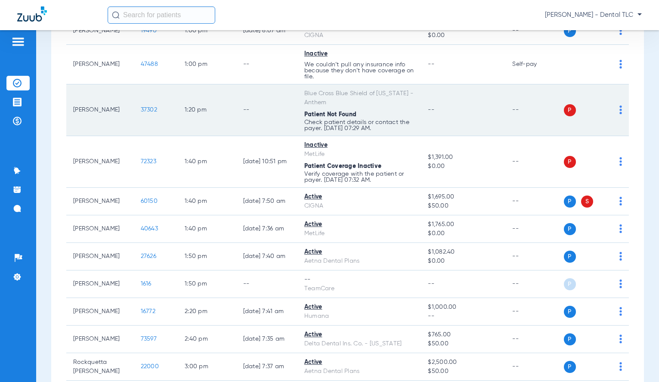
scroll to position [1162, 0]
